Goal: Information Seeking & Learning: Learn about a topic

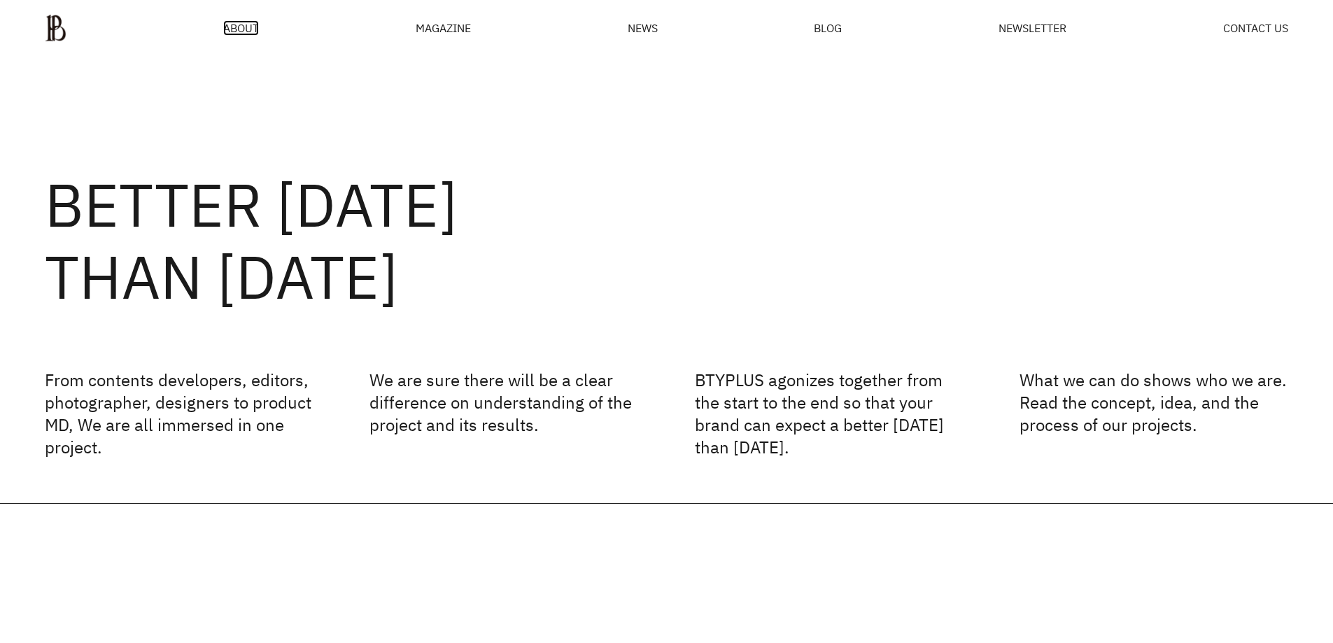
click at [234, 31] on span "ABOUT" at bounding box center [241, 27] width 36 height 11
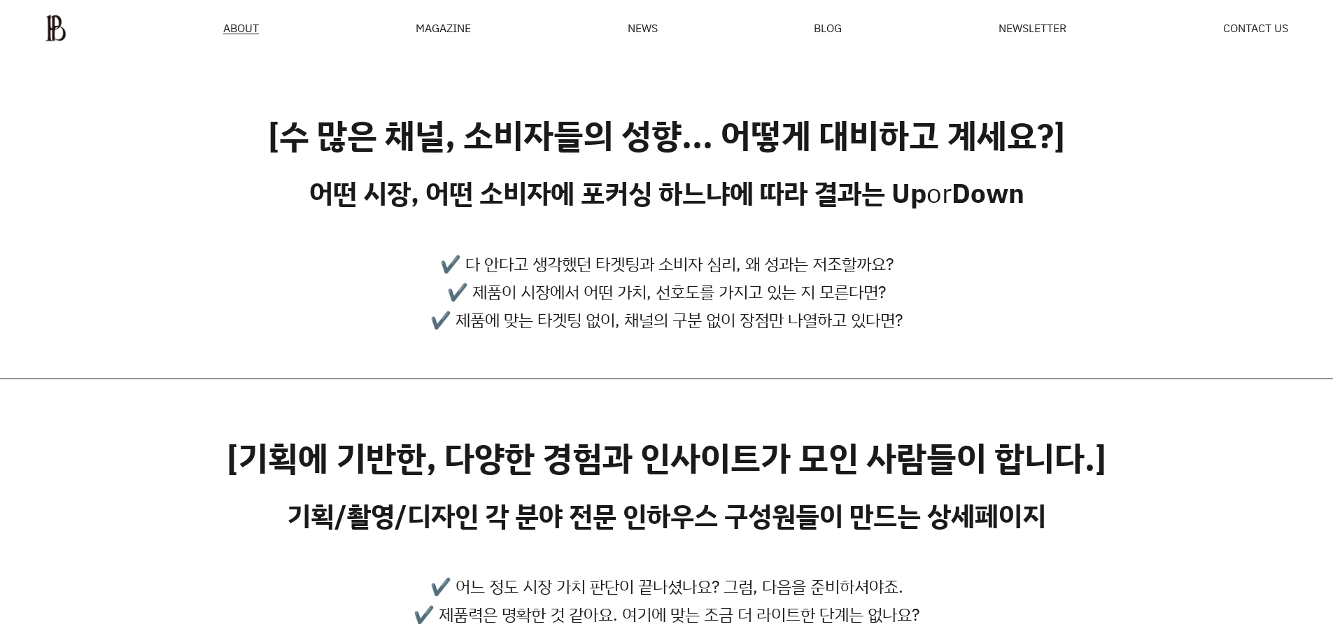
click at [444, 28] on div "MAGAZINE" at bounding box center [443, 27] width 55 height 11
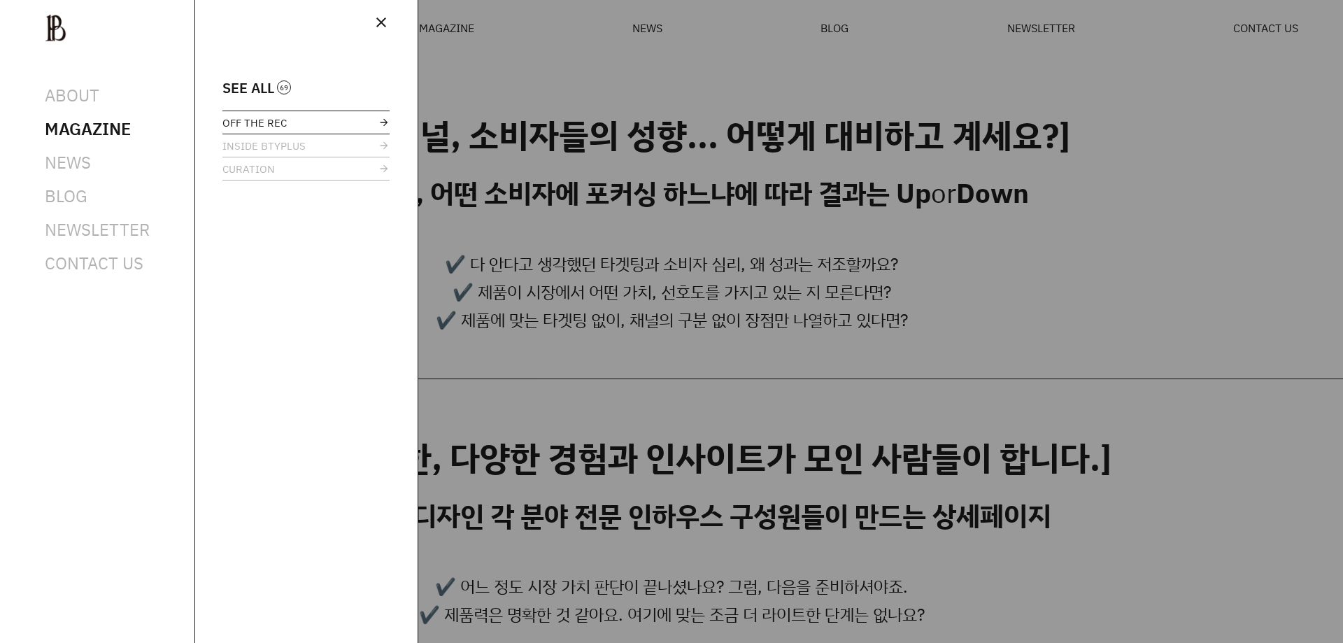
click at [261, 128] on span "OFF THE REC" at bounding box center [254, 123] width 64 height 10
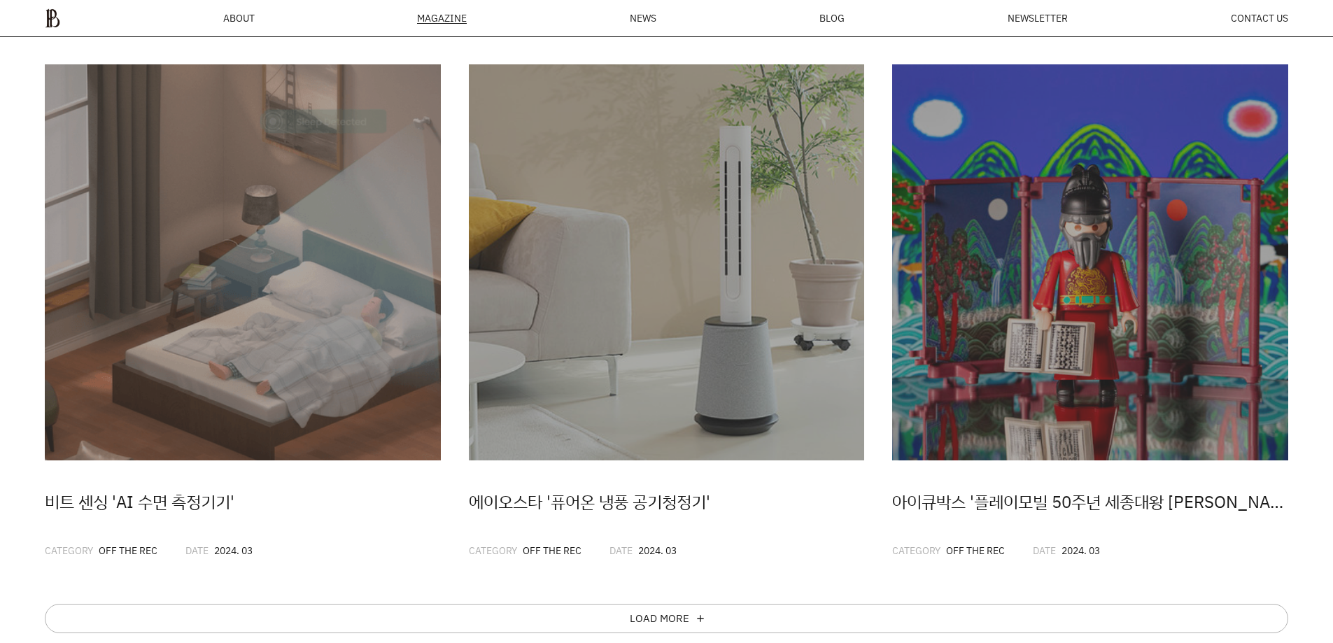
scroll to position [820, 0]
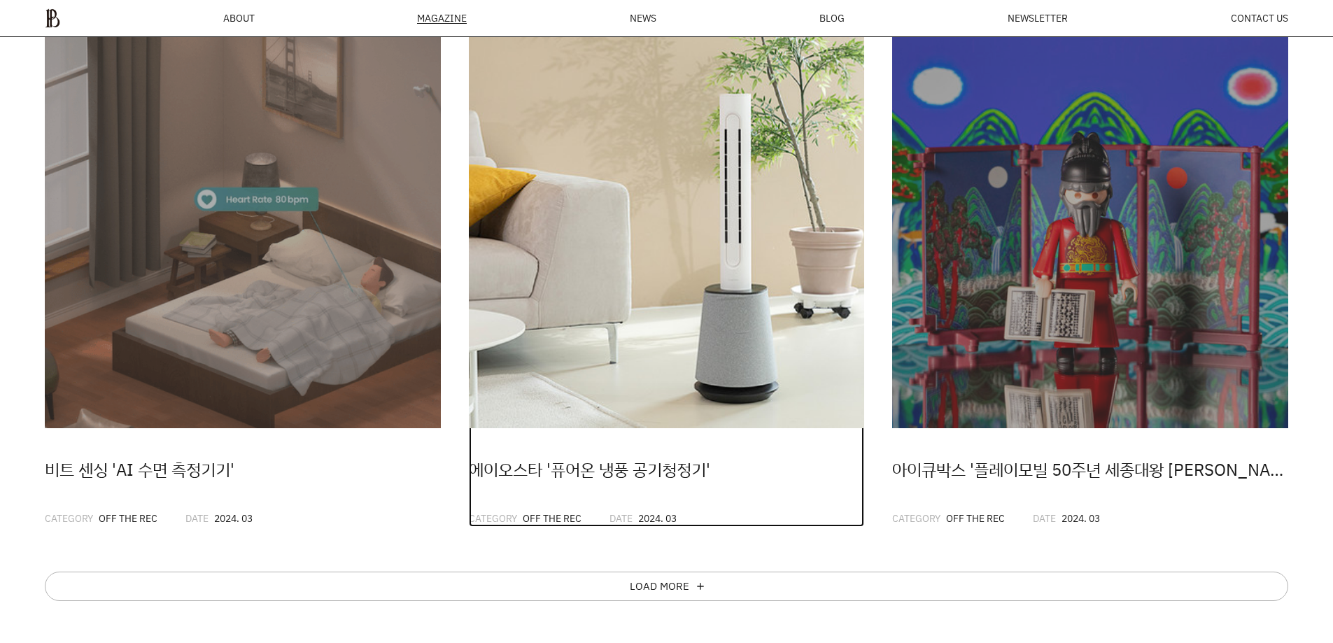
click at [679, 209] on img at bounding box center [667, 230] width 396 height 396
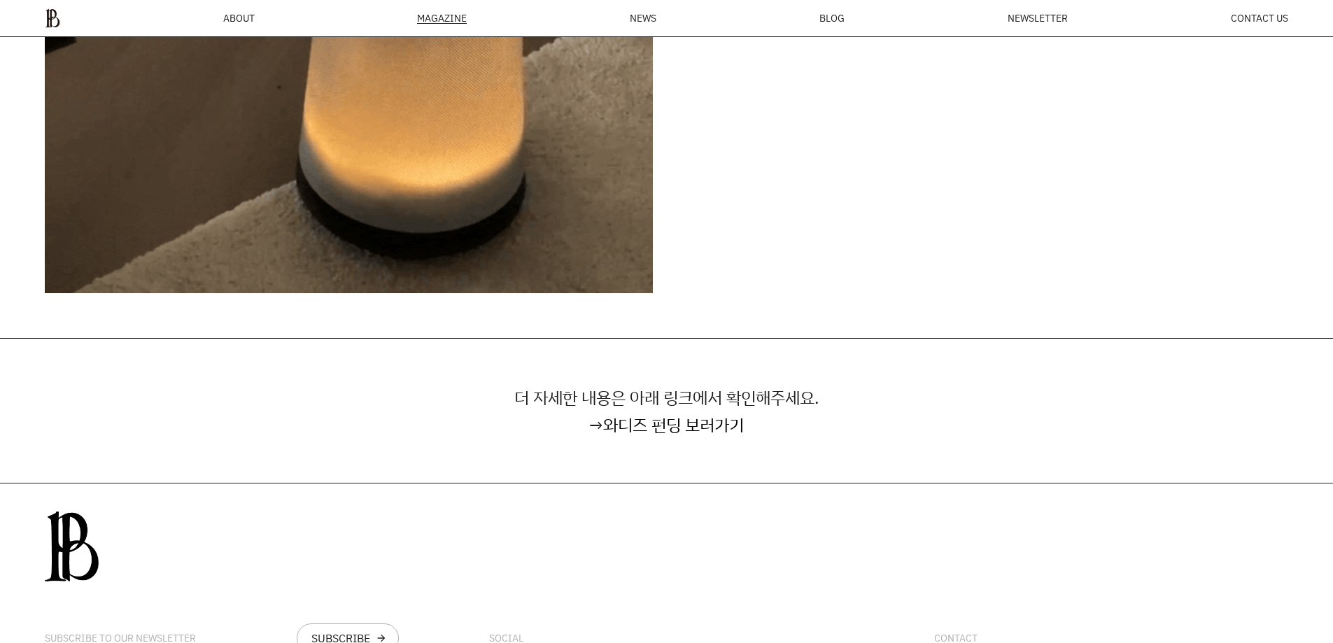
scroll to position [6568, 0]
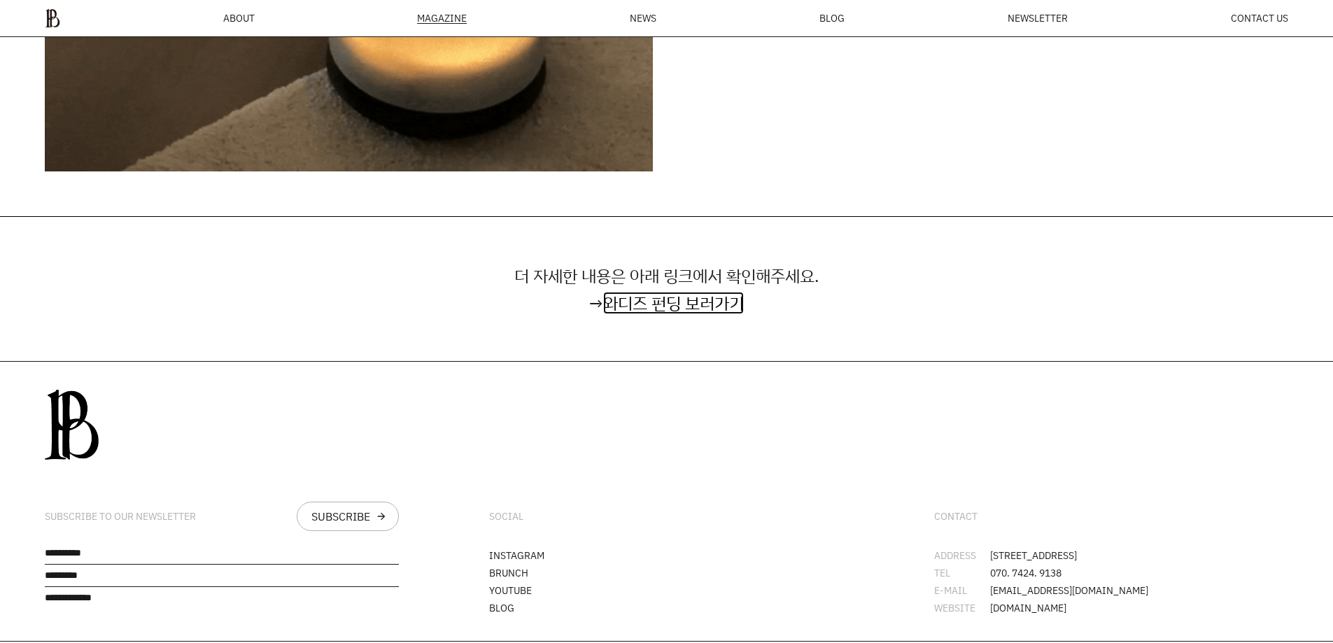
click at [701, 314] on link "와디즈 펀딩 보러가기" at bounding box center [673, 303] width 141 height 22
